Goal: Task Accomplishment & Management: Manage account settings

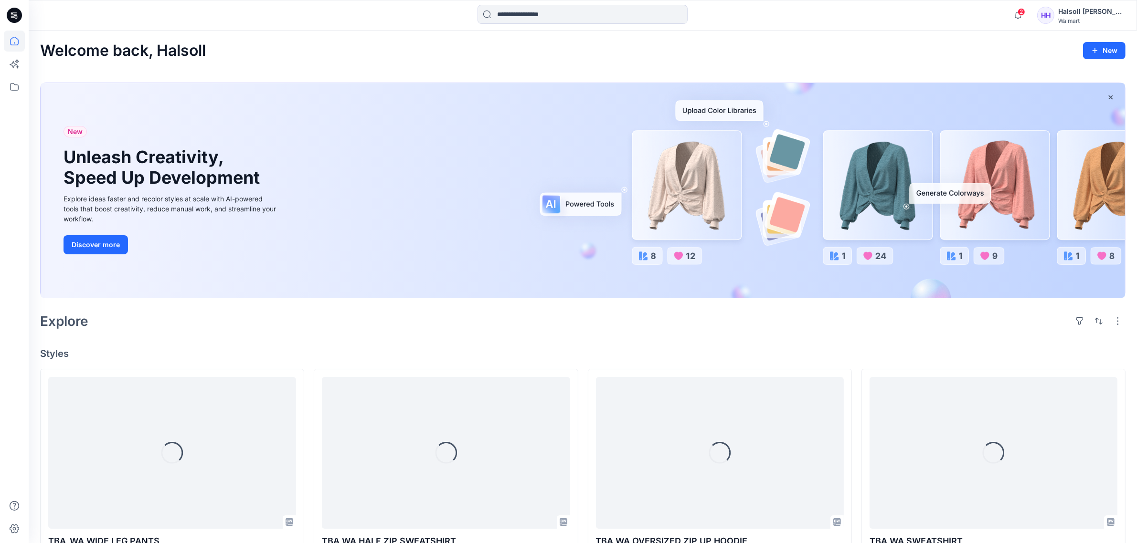
click at [1053, 22] on div "[PERSON_NAME] [PERSON_NAME] Girls Design Team Walmart" at bounding box center [1081, 15] width 88 height 19
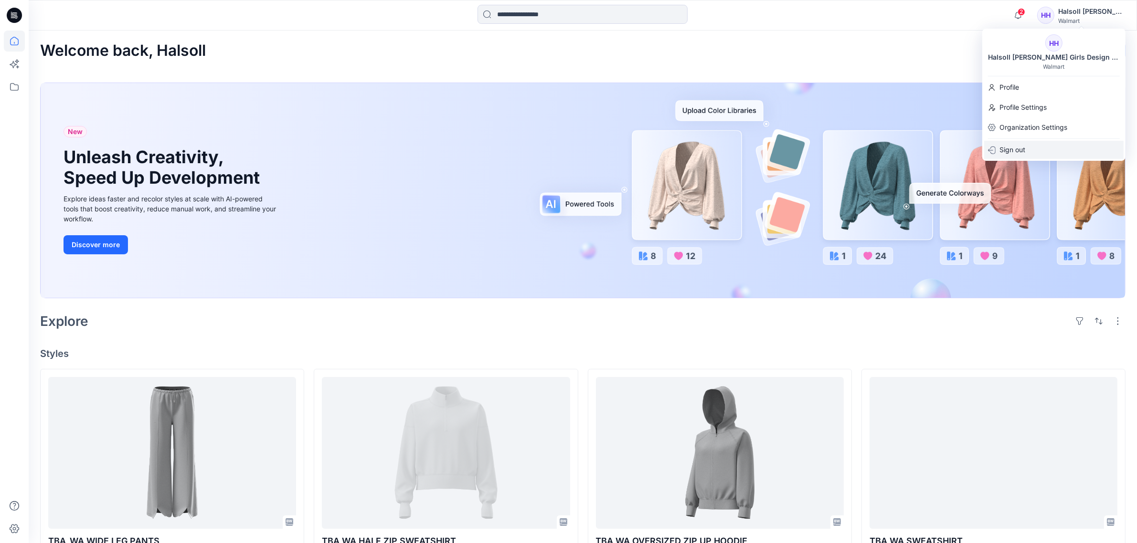
click at [1051, 151] on div "Sign out" at bounding box center [1053, 150] width 139 height 18
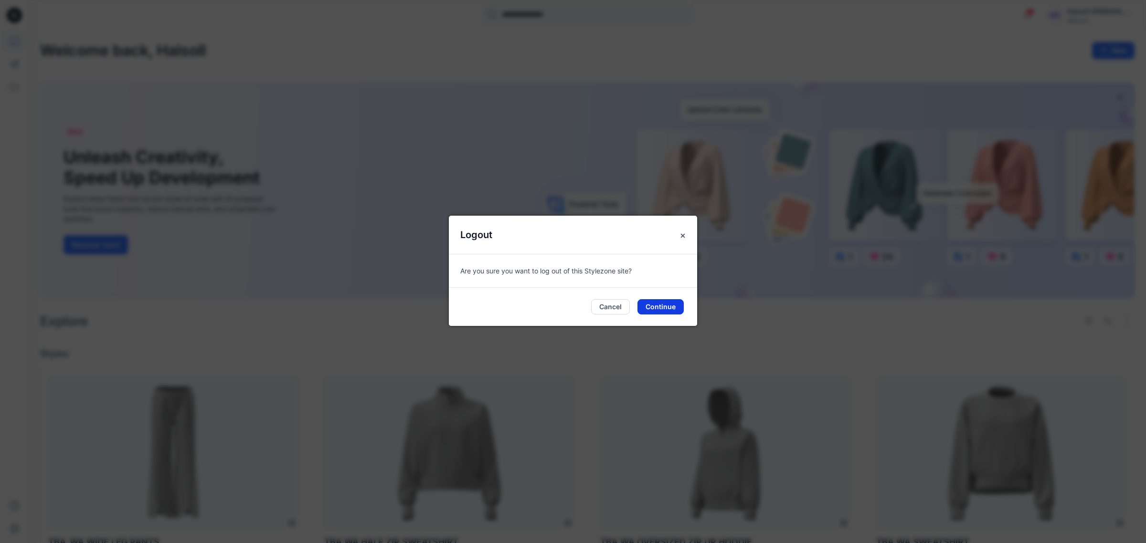
click at [651, 309] on button "Continue" at bounding box center [661, 306] width 46 height 15
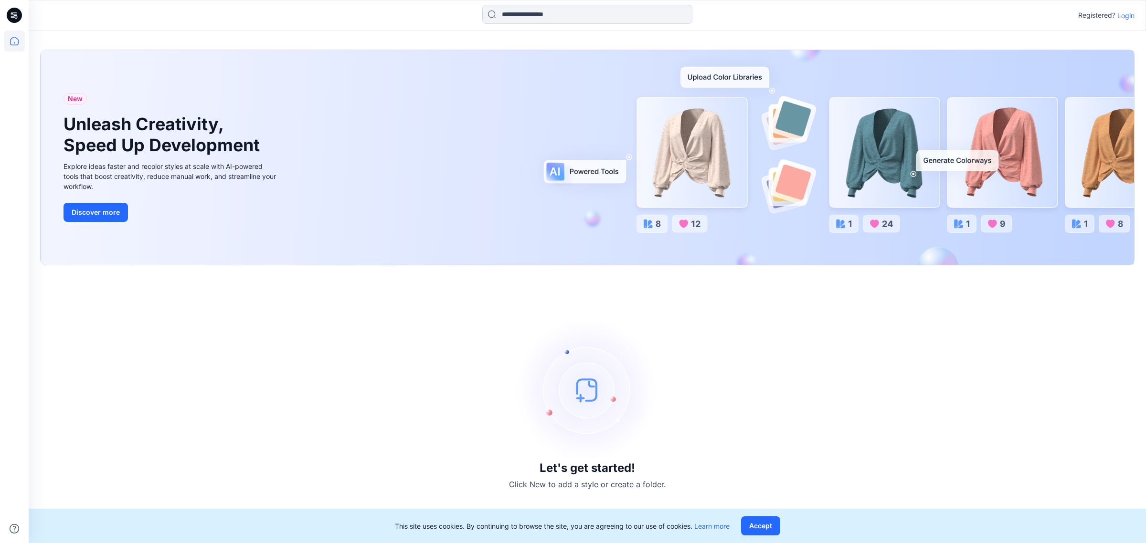
click at [1130, 16] on p "Login" at bounding box center [1125, 16] width 17 height 10
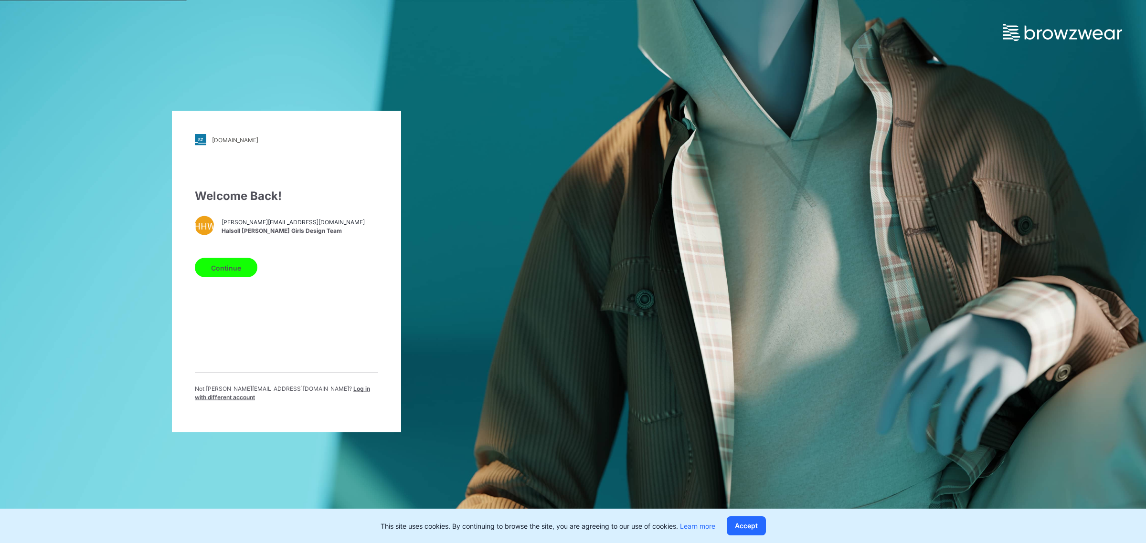
click at [287, 349] on div "Welcome Back! HHW hansoll_walmart_girls@hansoll.com Halsoll Hansoll Walmart Gir…" at bounding box center [286, 299] width 183 height 222
click at [338, 391] on span "Log in with different account" at bounding box center [282, 393] width 175 height 16
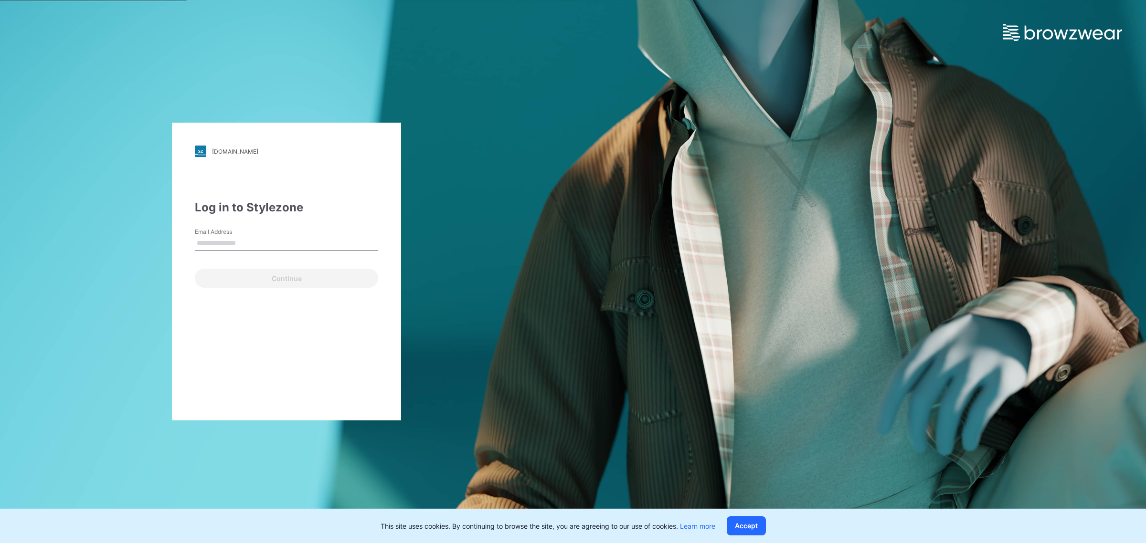
type input "**********"
click at [279, 288] on div "**********" at bounding box center [286, 272] width 229 height 298
click at [282, 276] on button "Continue" at bounding box center [286, 278] width 183 height 19
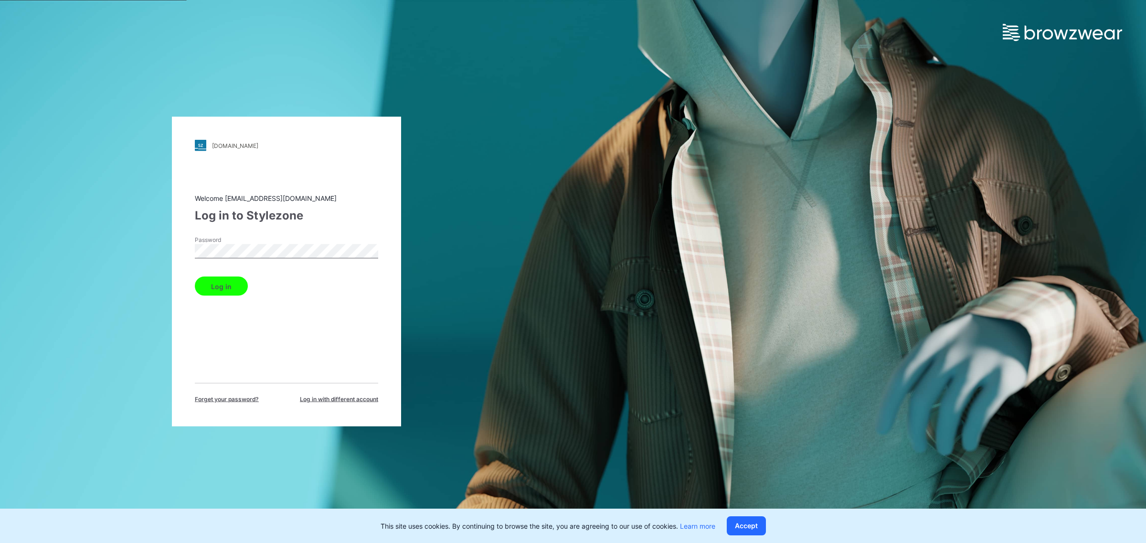
click at [226, 280] on button "Log in" at bounding box center [221, 286] width 53 height 19
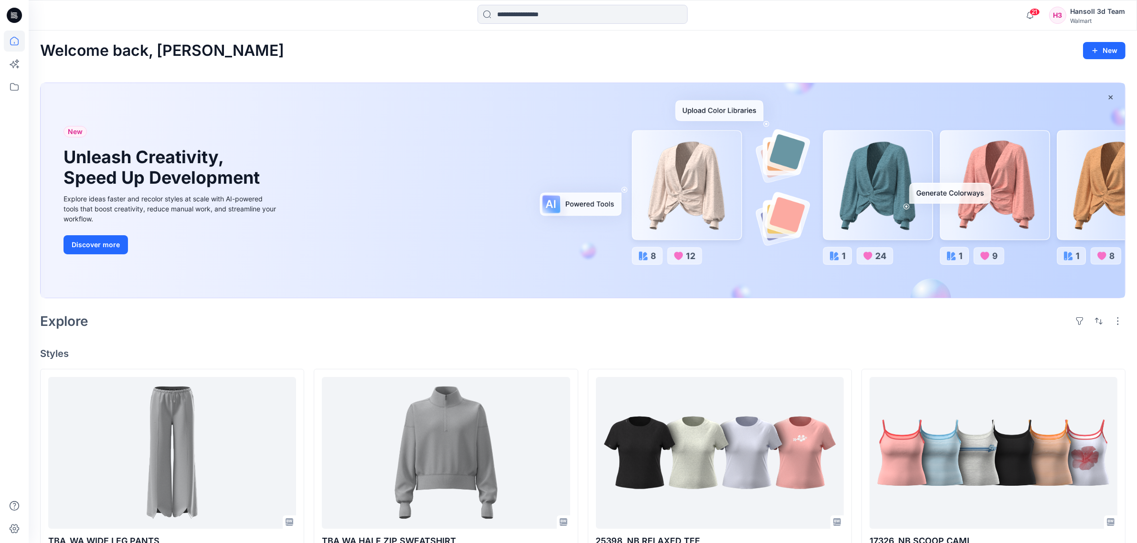
click at [1108, 12] on div "Hansoll 3d Team" at bounding box center [1097, 11] width 55 height 11
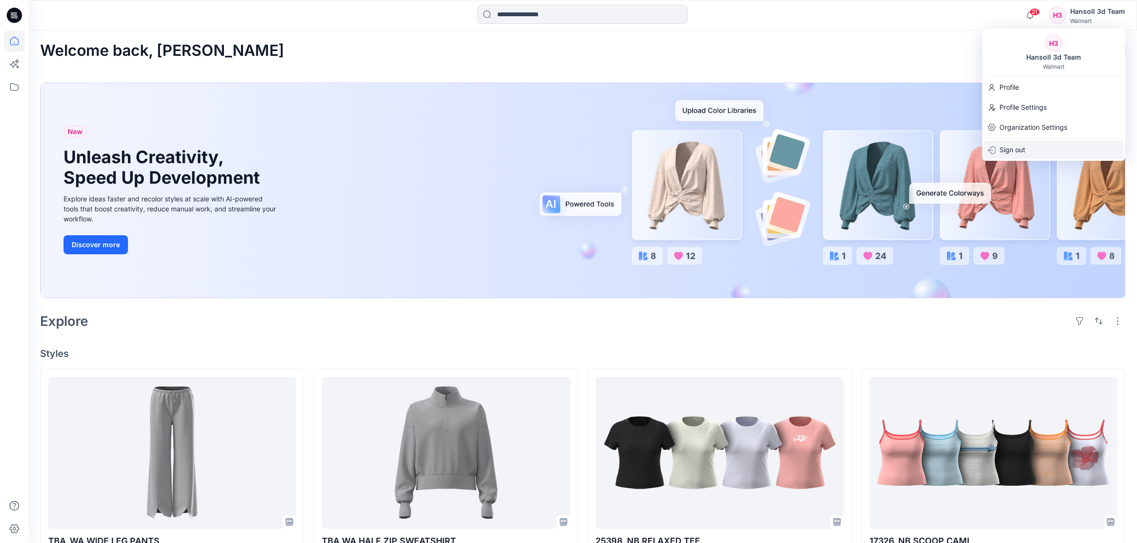
click at [1020, 150] on p "Sign out" at bounding box center [1012, 150] width 26 height 18
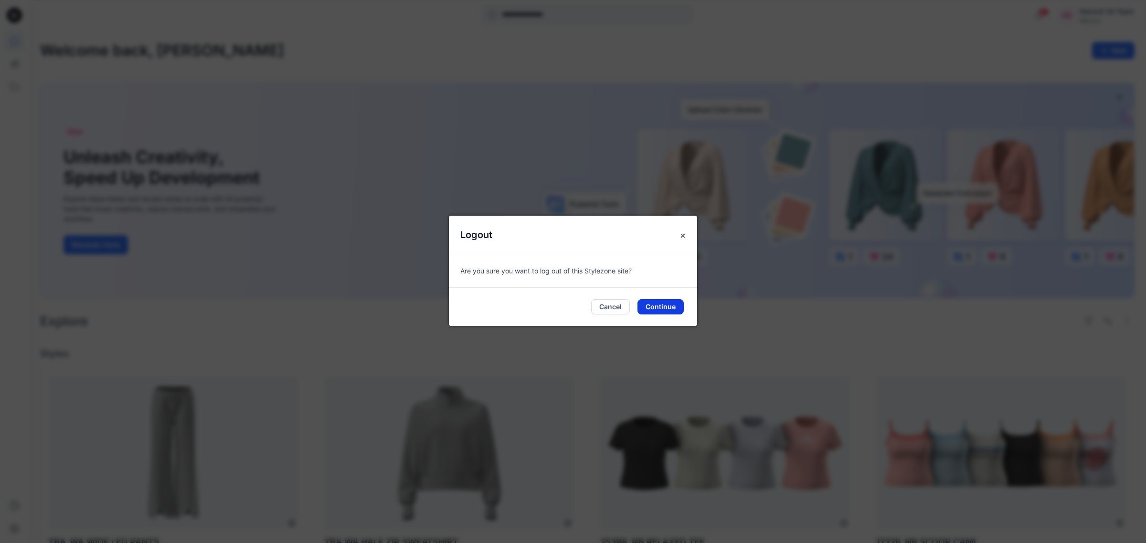
click at [657, 303] on button "Continue" at bounding box center [661, 306] width 46 height 15
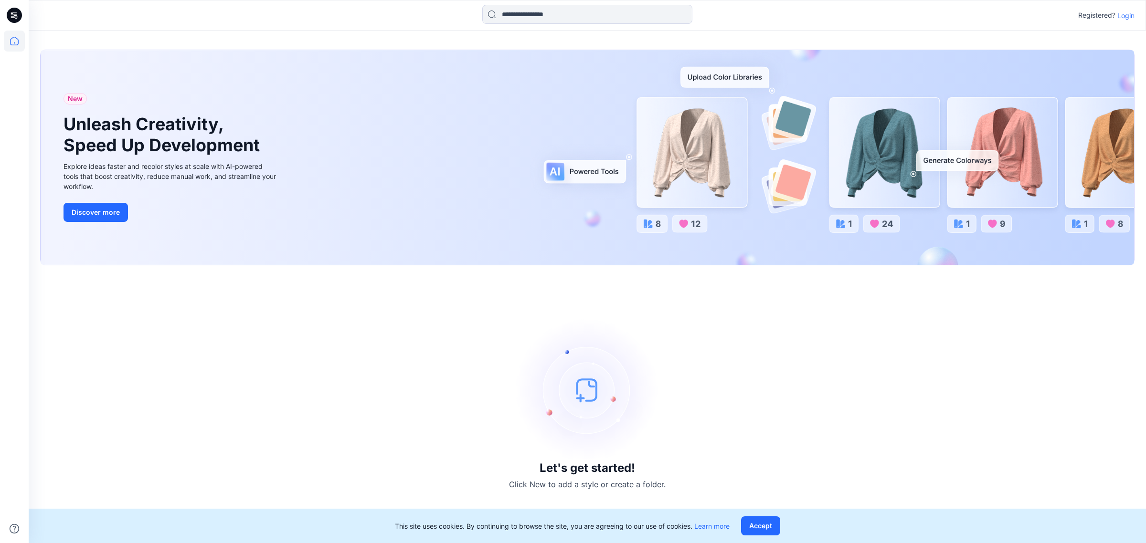
click at [1130, 22] on div "Registered? Login" at bounding box center [587, 15] width 1117 height 21
click at [1129, 16] on p "Login" at bounding box center [1125, 16] width 17 height 10
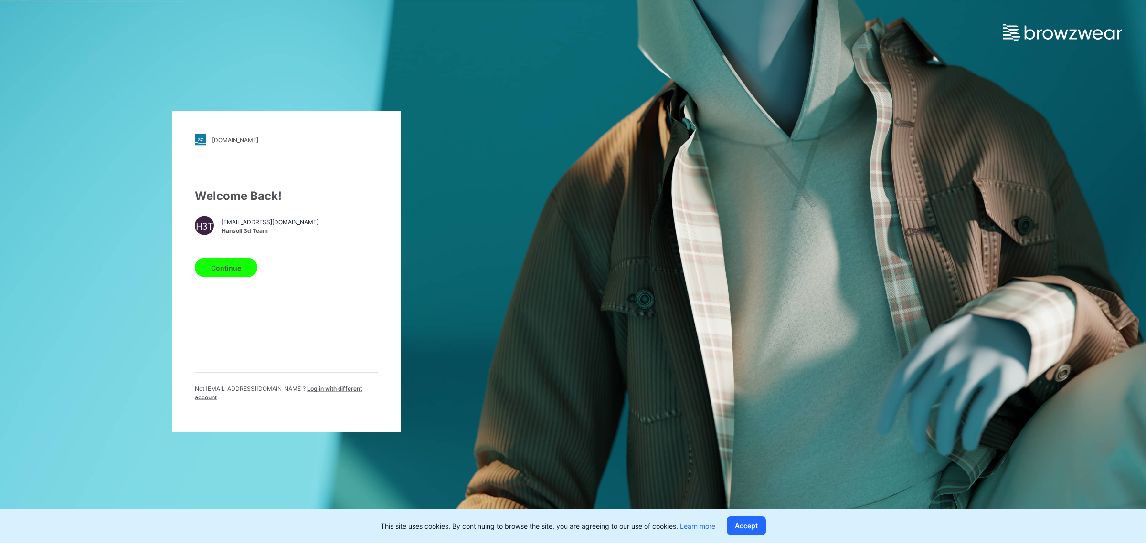
click at [346, 349] on div "Welcome Back! H3T hst070015@hansoll.com Hansoll 3d Team Continue Not hst070015@…" at bounding box center [286, 299] width 183 height 222
click at [334, 395] on span "Log in with different account" at bounding box center [278, 393] width 167 height 16
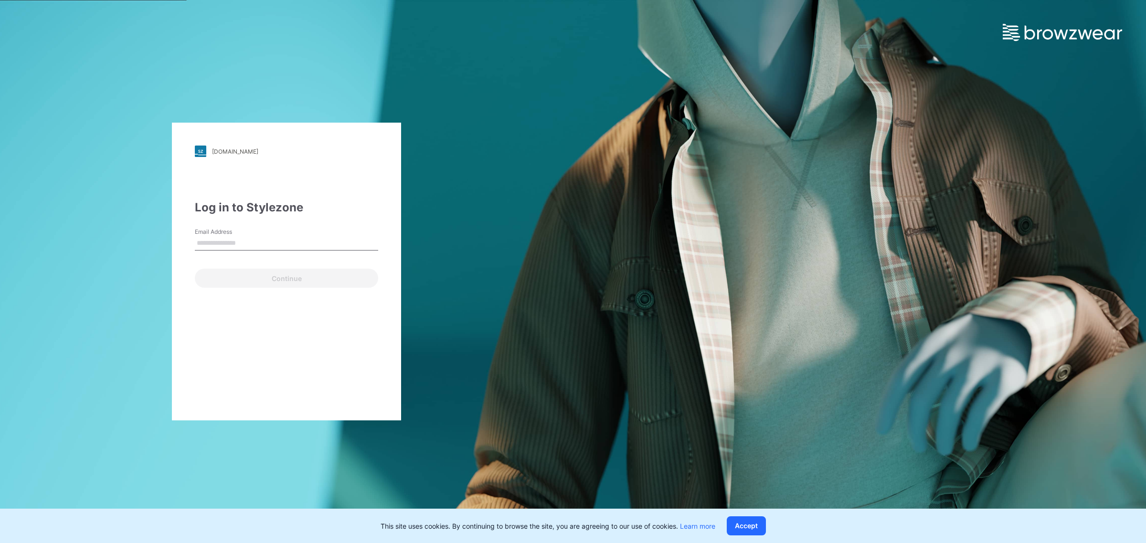
click at [313, 395] on div "walmart.stylezone.com Loading... Log in to Stylezone Email Address Continue" at bounding box center [286, 272] width 229 height 298
click at [237, 237] on input "Email Address" at bounding box center [286, 243] width 183 height 14
click at [292, 397] on div "walmart.stylezone.com Loading... Log in to Stylezone Email Address Email is req…" at bounding box center [286, 272] width 229 height 298
click at [270, 240] on input "Email Address" at bounding box center [286, 243] width 183 height 14
type input "**********"
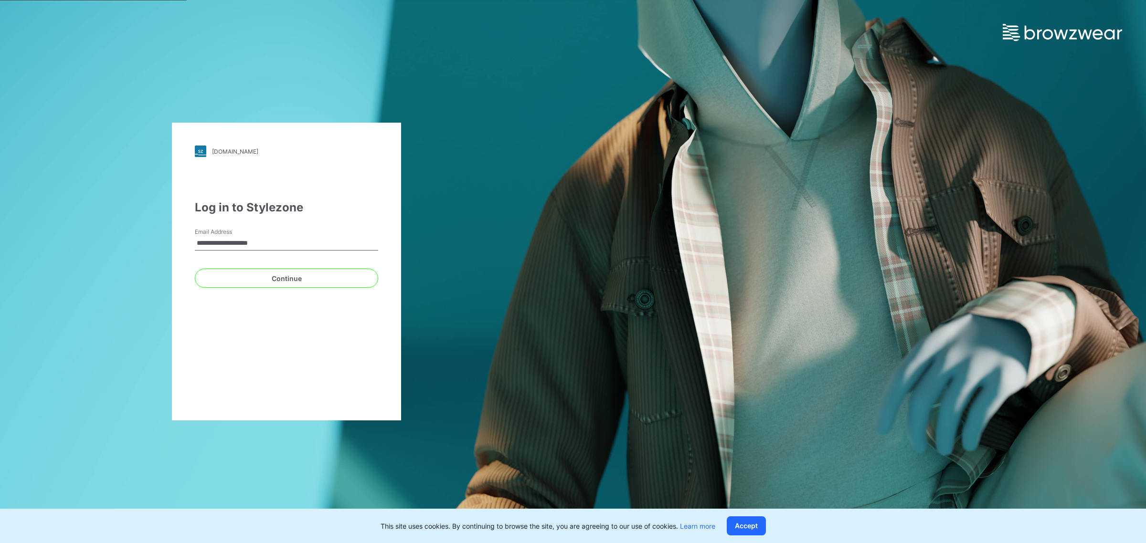
click at [308, 399] on div "**********" at bounding box center [286, 272] width 229 height 298
click at [268, 376] on div "**********" at bounding box center [286, 272] width 229 height 298
click at [261, 383] on div "**********" at bounding box center [286, 272] width 229 height 298
click at [288, 271] on button "Continue" at bounding box center [286, 278] width 183 height 19
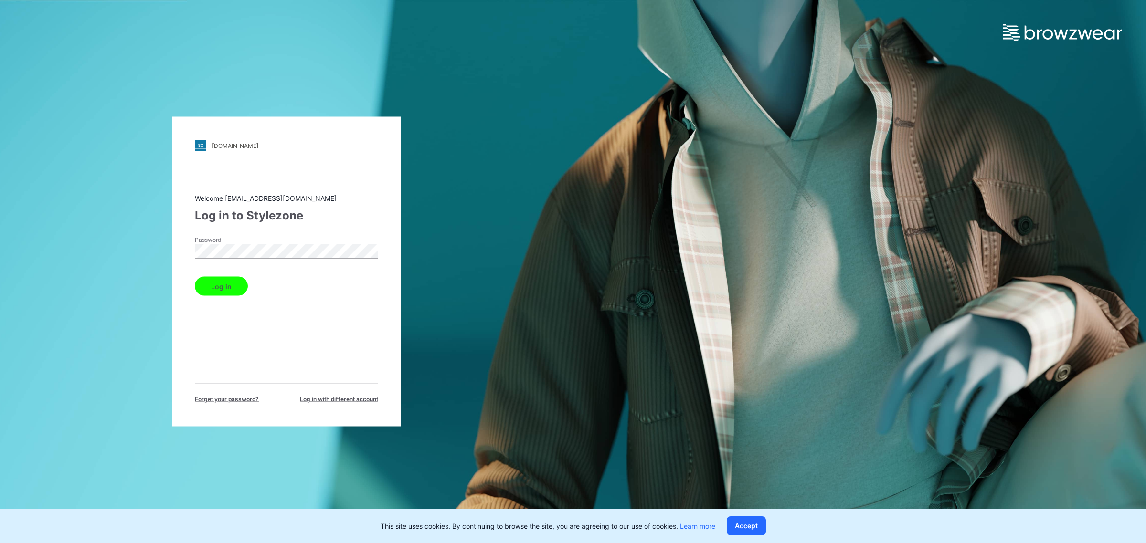
click at [91, 243] on div "walmart.stylezone.com Loading... Welcome hst070015@hansoll.com Log in to Stylez…" at bounding box center [286, 271] width 573 height 543
click at [323, 282] on div "Log in" at bounding box center [286, 284] width 183 height 23
click at [170, 255] on div "walmart.stylezone.com Loading... Welcome hst070015@hansoll.com Log in to Stylez…" at bounding box center [286, 271] width 573 height 543
click at [340, 329] on div "Welcome hst070015@hansoll.com Log in to Stylezone Password Log in Forget your p…" at bounding box center [286, 298] width 183 height 211
click at [46, 251] on div "walmart.stylezone.com Loading... Welcome hst070015@hansoll.com Log in to Stylez…" at bounding box center [286, 271] width 573 height 543
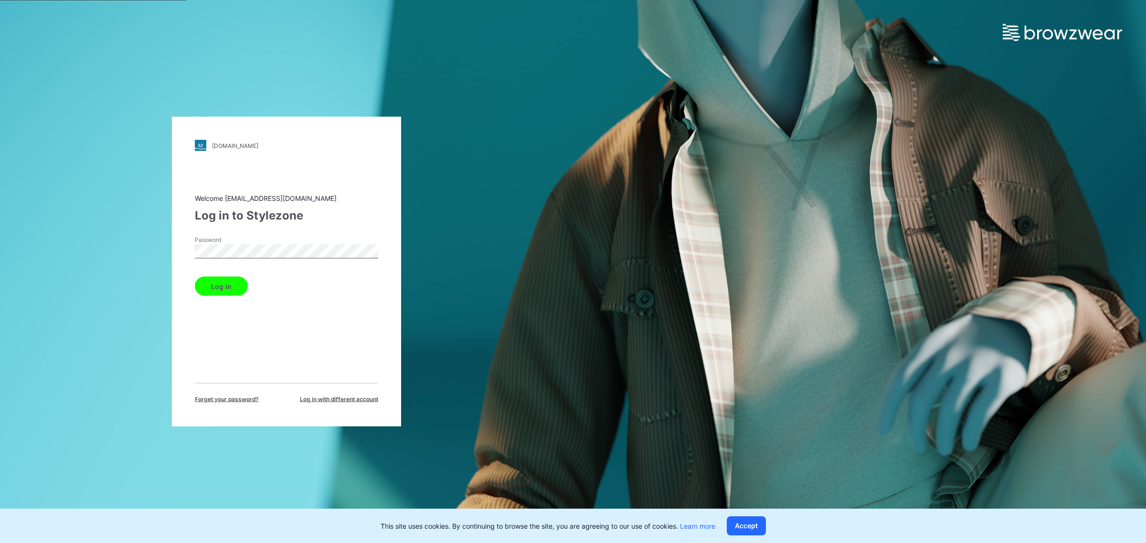
click at [314, 342] on div "Welcome hst070015@hansoll.com Log in to Stylezone Password Log in Forget your p…" at bounding box center [286, 298] width 183 height 211
drag, startPoint x: 285, startPoint y: 274, endPoint x: 282, endPoint y: 261, distance: 13.2
click at [283, 267] on form "Password Log in" at bounding box center [286, 266] width 183 height 60
click at [195, 277] on button "Log in" at bounding box center [221, 286] width 53 height 19
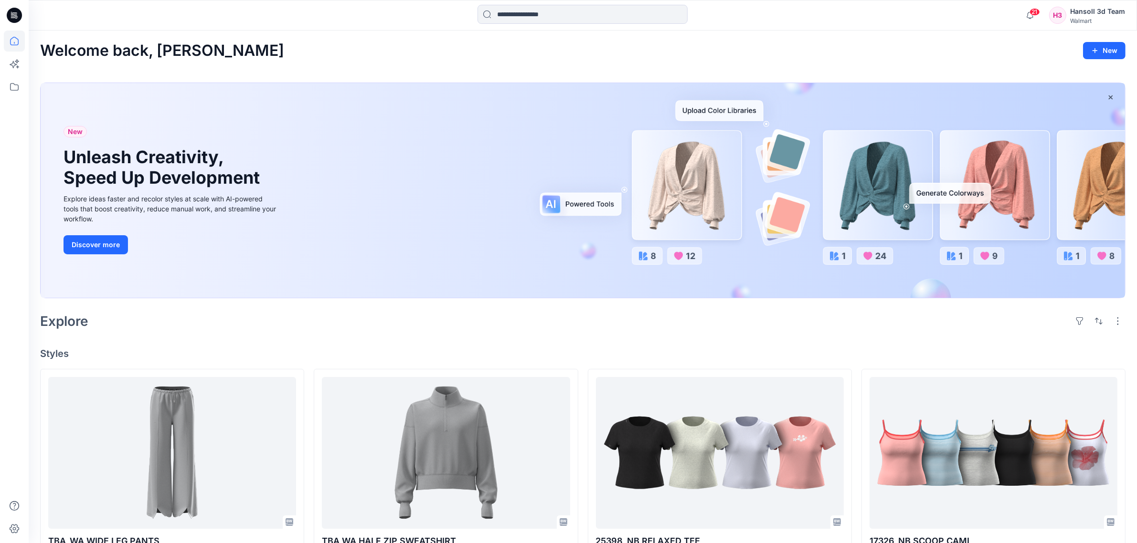
click at [1092, 25] on div "21 Notifications Your style TBA_WA WIDE LEG PANTS is ready 17 minutes ago Your …" at bounding box center [1072, 15] width 105 height 21
click at [1092, 14] on div "Hansoll 3d Team" at bounding box center [1097, 11] width 55 height 11
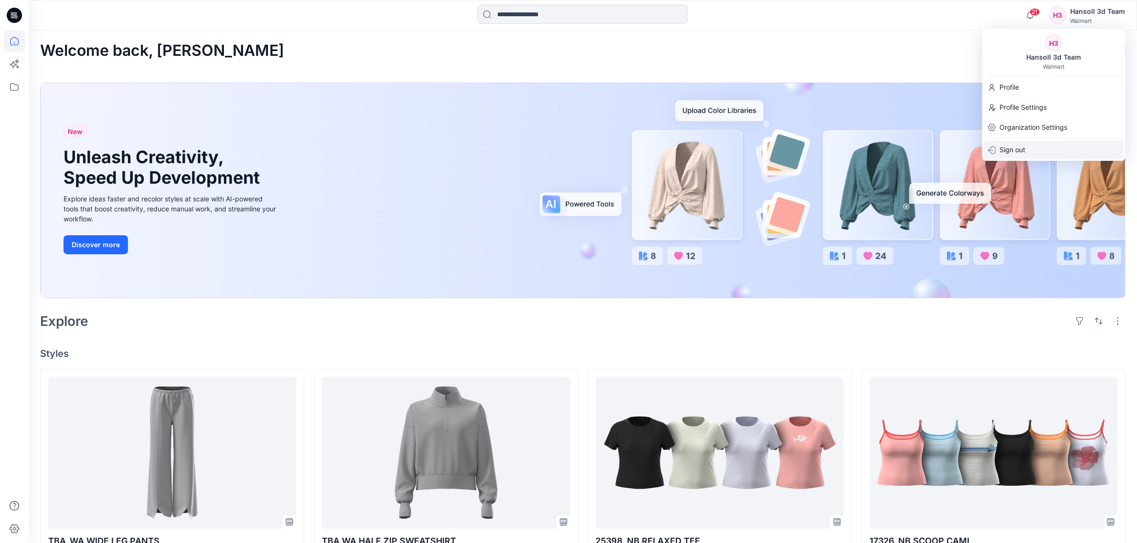
click at [1030, 156] on div "Sign out" at bounding box center [1053, 150] width 139 height 18
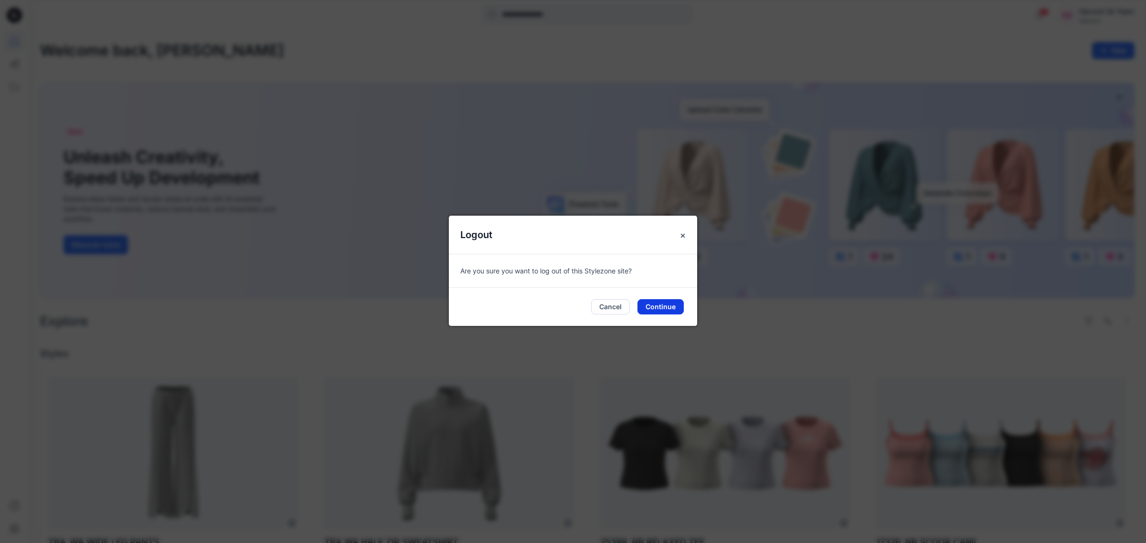
click at [670, 308] on button "Continue" at bounding box center [661, 306] width 46 height 15
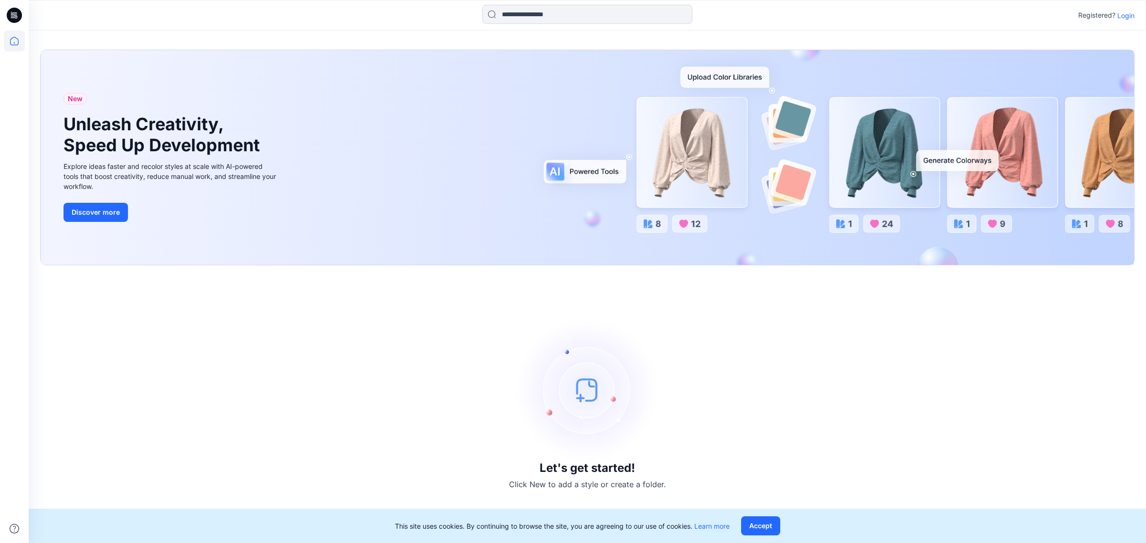
click at [1136, 15] on div "Registered? Login" at bounding box center [587, 15] width 1117 height 21
click at [1127, 15] on p "Login" at bounding box center [1125, 16] width 17 height 10
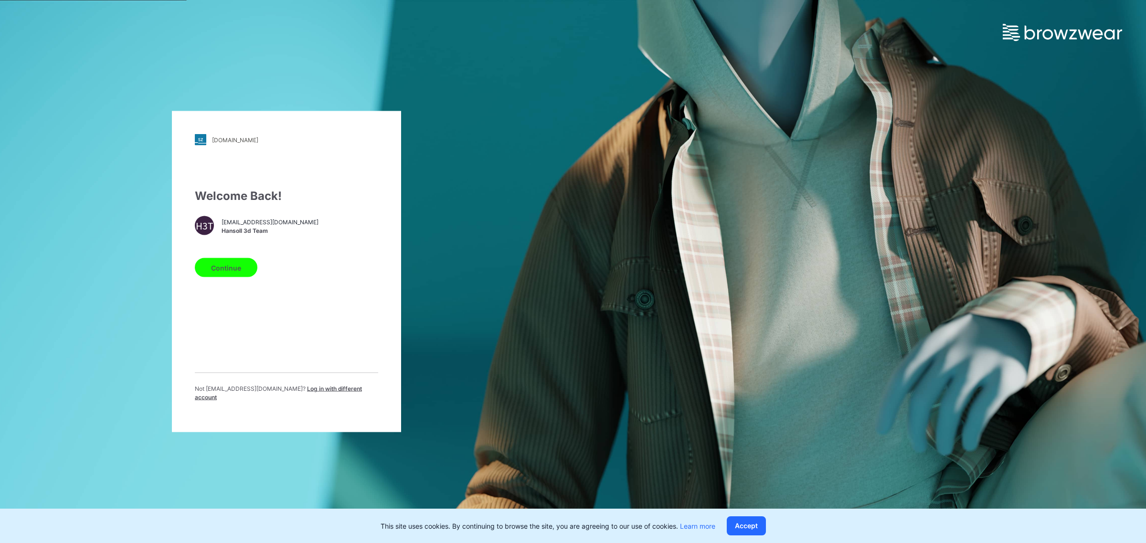
click at [266, 305] on div "Welcome Back! H3T hst070015@hansoll.com Hansoll 3d Team Continue Not hst070015@…" at bounding box center [286, 299] width 183 height 222
click at [309, 392] on span "Log in with different account" at bounding box center [278, 393] width 167 height 16
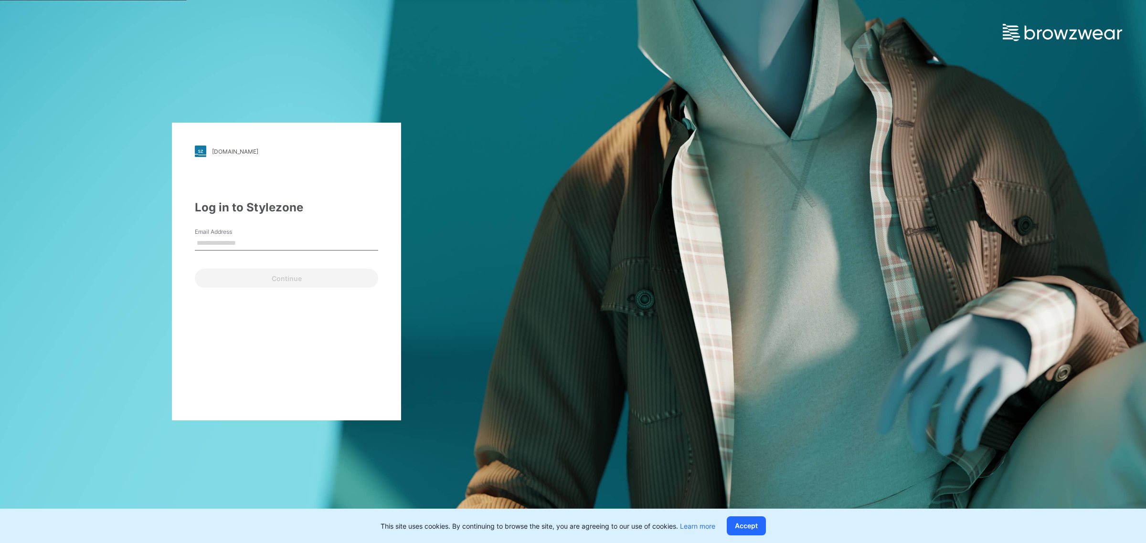
type input "**********"
click at [299, 272] on button "Continue" at bounding box center [286, 278] width 183 height 19
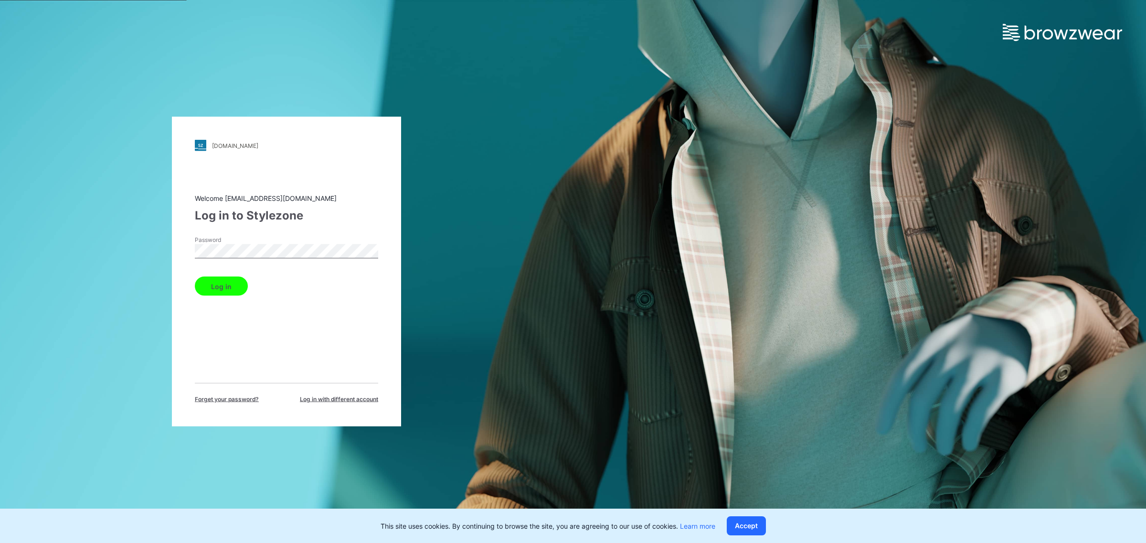
click at [242, 289] on button "Log in" at bounding box center [221, 286] width 53 height 19
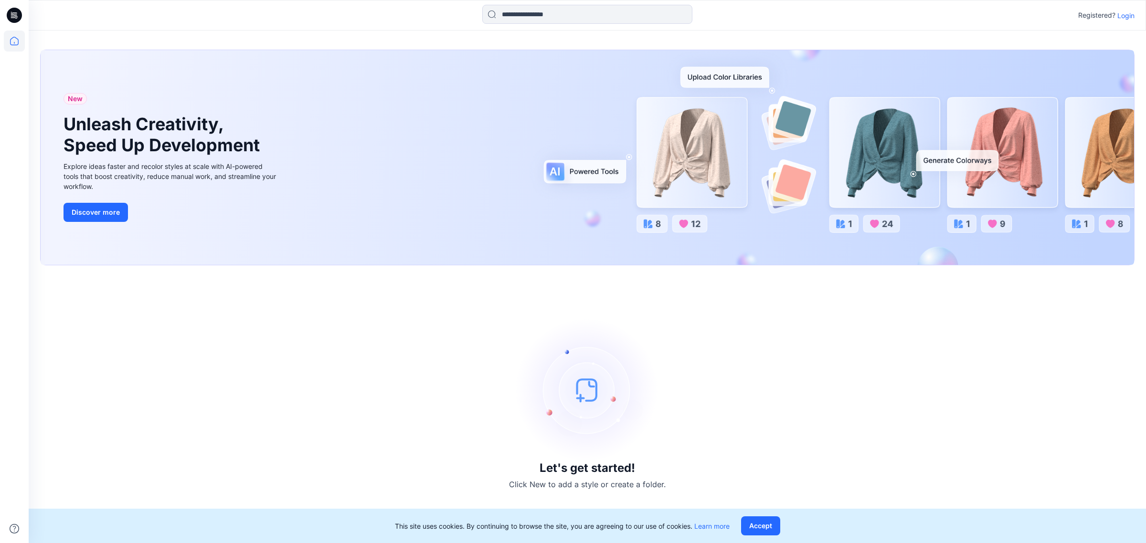
click at [1132, 8] on div "Registered? Login" at bounding box center [587, 15] width 1117 height 21
click at [1130, 10] on div "Registered? Login" at bounding box center [1106, 15] width 56 height 11
click at [1130, 12] on p "Login" at bounding box center [1125, 16] width 17 height 10
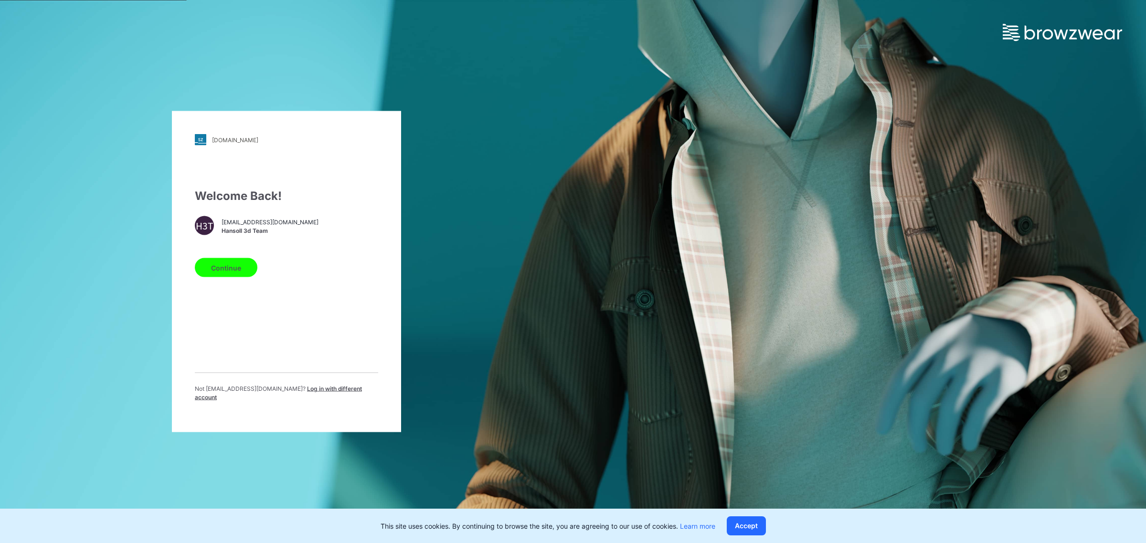
click at [293, 332] on div "Welcome Back! H3T [EMAIL_ADDRESS][DOMAIN_NAME] [PERSON_NAME] 3d Team Continue N…" at bounding box center [286, 299] width 183 height 222
click at [316, 295] on div "Welcome Back! H3T [EMAIL_ADDRESS][DOMAIN_NAME] [PERSON_NAME] 3d Team Continue N…" at bounding box center [286, 299] width 183 height 222
click at [294, 266] on div "Continue" at bounding box center [286, 266] width 183 height 23
click at [332, 327] on div "Welcome Back! H3T [EMAIL_ADDRESS][DOMAIN_NAME] [PERSON_NAME] 3d Team Continue N…" at bounding box center [286, 299] width 183 height 222
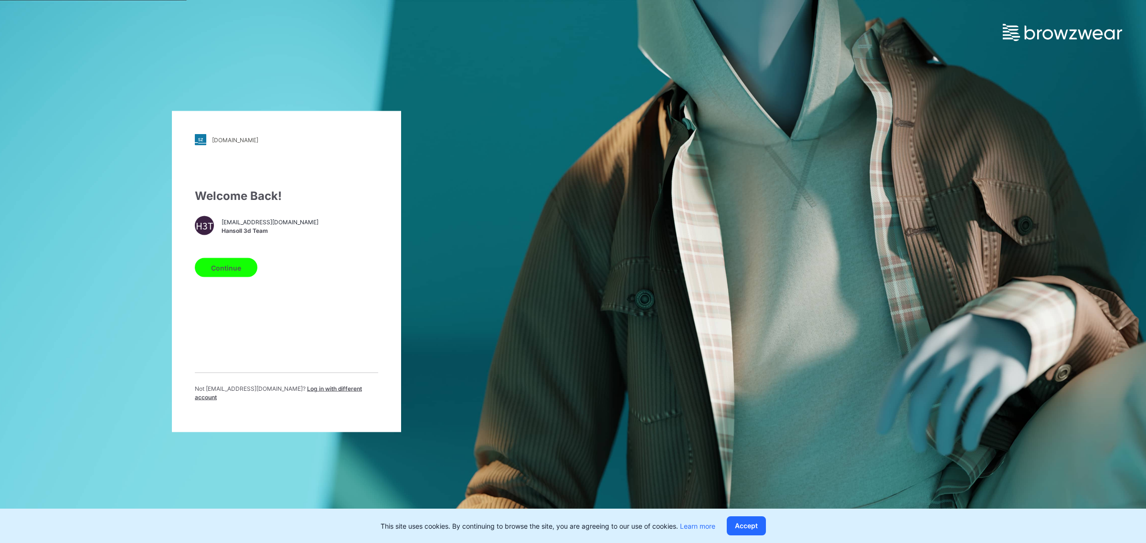
click at [296, 326] on div "Welcome Back! H3T [EMAIL_ADDRESS][DOMAIN_NAME] [PERSON_NAME] 3d Team Continue N…" at bounding box center [286, 299] width 183 height 222
click at [244, 268] on button "Continue" at bounding box center [226, 267] width 63 height 19
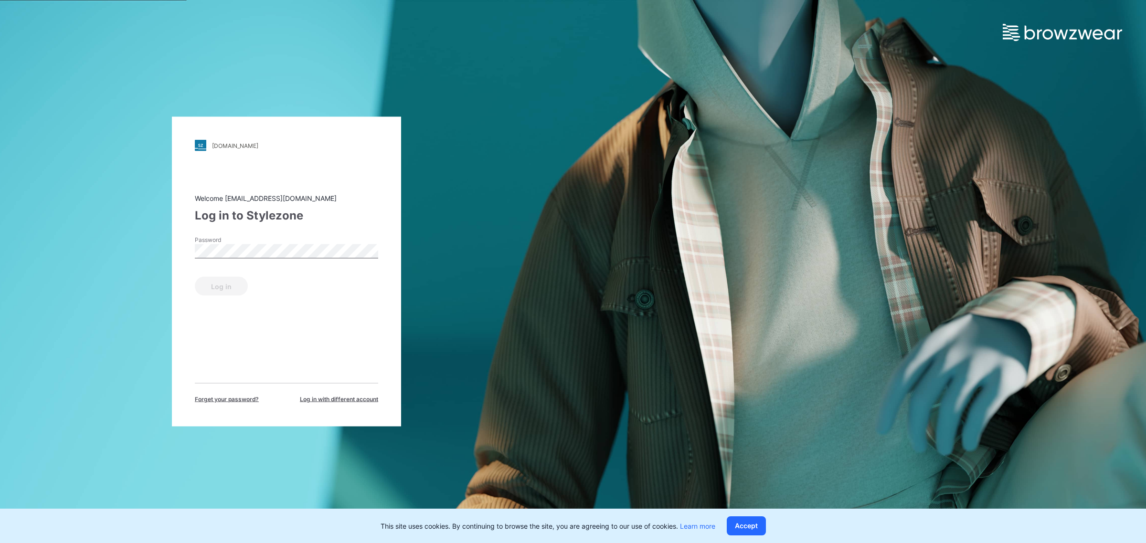
click at [259, 236] on label "Password" at bounding box center [228, 240] width 67 height 9
click at [237, 289] on button "Log in" at bounding box center [221, 286] width 53 height 19
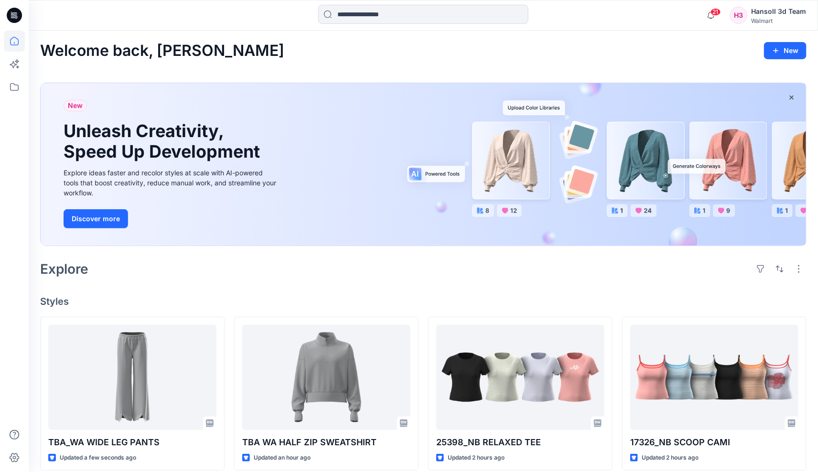
click at [658, 277] on div "Explore" at bounding box center [423, 268] width 766 height 23
